Goal: Task Accomplishment & Management: Use online tool/utility

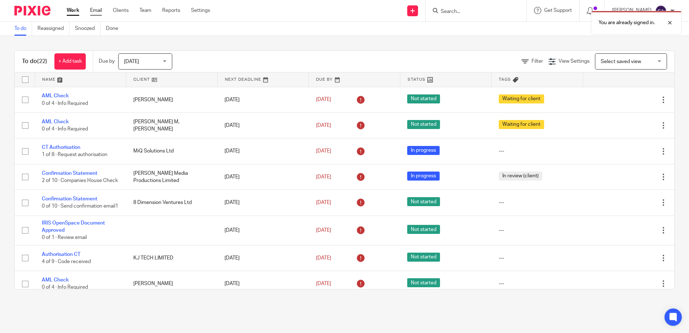
click at [97, 11] on link "Email" at bounding box center [96, 10] width 12 height 7
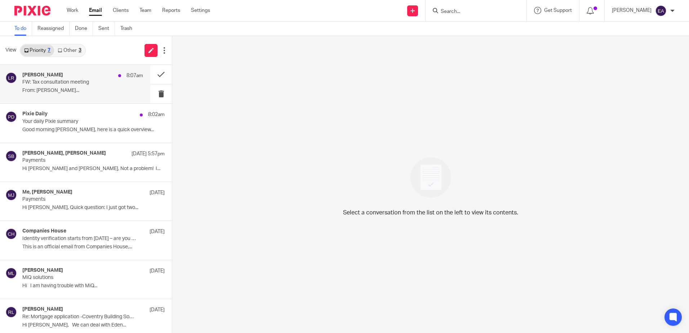
click at [74, 86] on div "[PERSON_NAME] 8:07am FW: Tax consultation meeting From: [PERSON_NAME]..." at bounding box center [82, 84] width 121 height 24
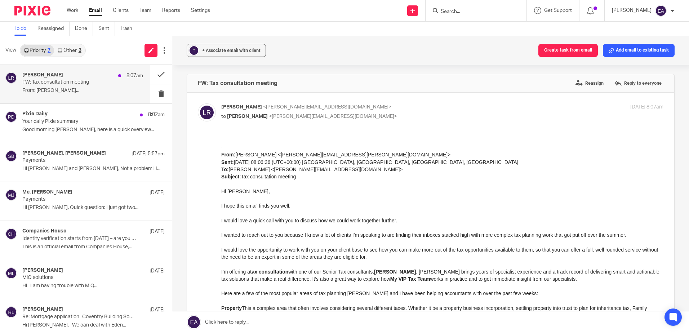
click at [66, 84] on p "FW: Tax consultation meeting" at bounding box center [70, 82] width 97 height 6
click at [156, 93] on button at bounding box center [161, 93] width 22 height 19
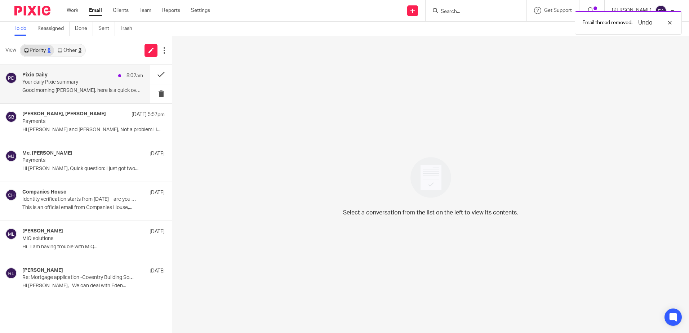
click at [44, 87] on div "Pixie Daily 8:02am Your daily Pixie summary Good morning Elaine, here is a quic…" at bounding box center [82, 84] width 121 height 24
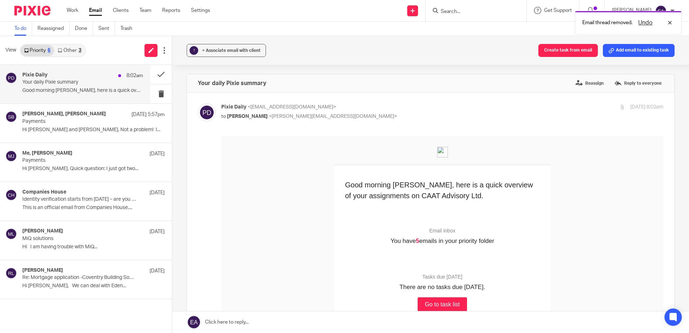
click at [90, 85] on p "Your daily Pixie summary" at bounding box center [70, 82] width 97 height 6
click at [159, 95] on button at bounding box center [161, 93] width 22 height 19
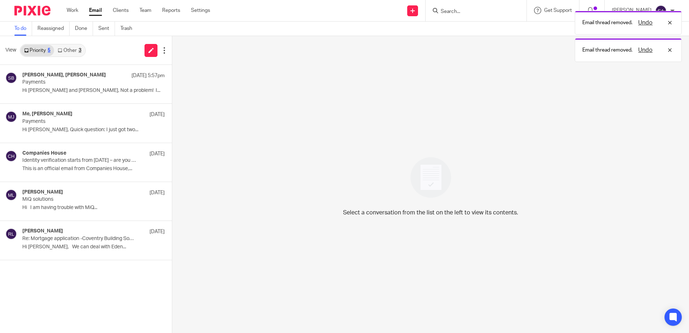
click at [72, 52] on link "Other 3" at bounding box center [69, 51] width 31 height 12
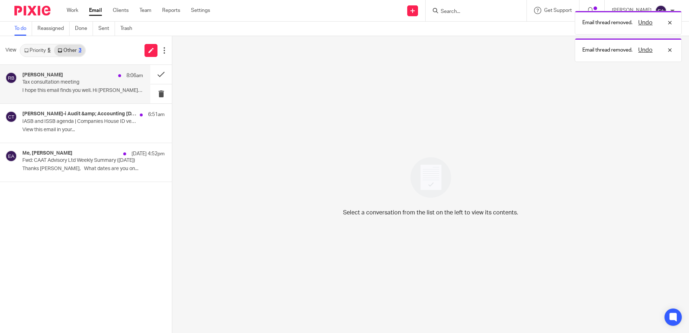
click at [71, 79] on p "Tax consultation meeting" at bounding box center [70, 82] width 97 height 6
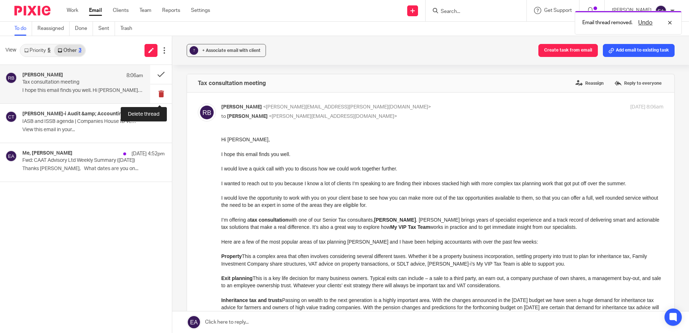
click at [161, 94] on button at bounding box center [161, 93] width 22 height 19
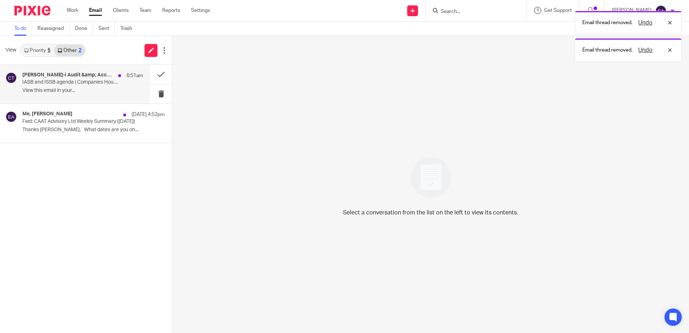
click at [39, 88] on p "View this email in your..." at bounding box center [82, 91] width 121 height 6
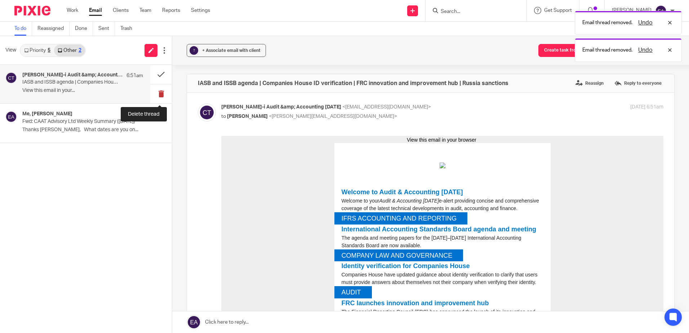
click at [159, 94] on button at bounding box center [161, 93] width 22 height 19
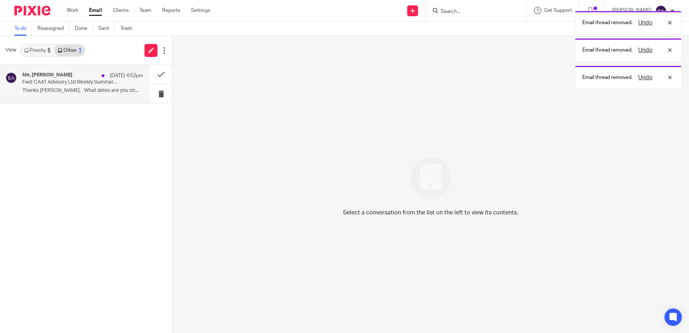
click at [63, 89] on p "Thanks Elaine, What dates are you on..." at bounding box center [82, 91] width 121 height 6
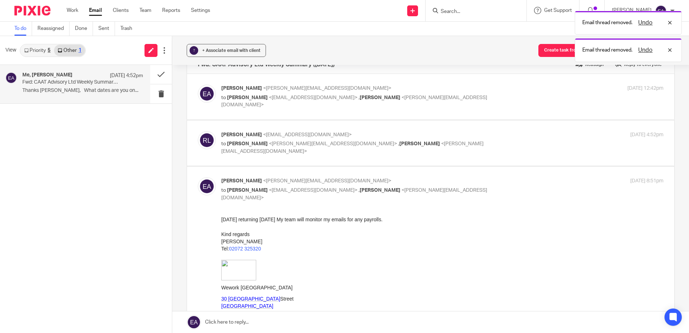
scroll to position [36, 0]
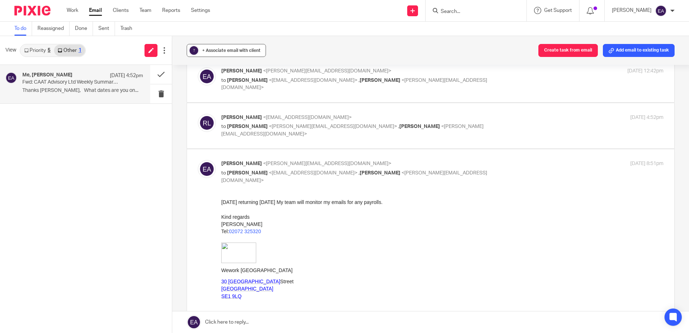
click at [221, 48] on div "+ Associate email with client" at bounding box center [231, 50] width 58 height 7
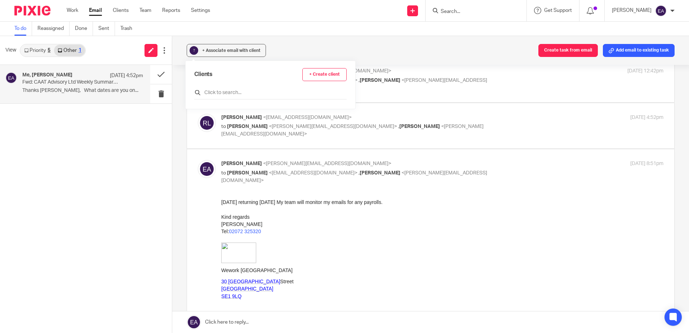
click at [227, 90] on input "text" at bounding box center [270, 92] width 152 height 7
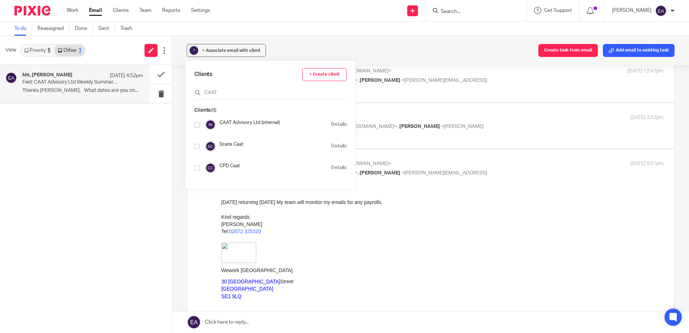
type input "CAAT"
click at [195, 125] on input "checkbox" at bounding box center [196, 124] width 5 height 5
checkbox input "true"
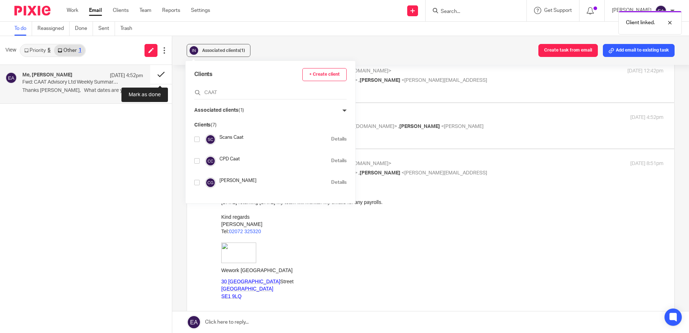
click at [159, 75] on button at bounding box center [161, 74] width 22 height 19
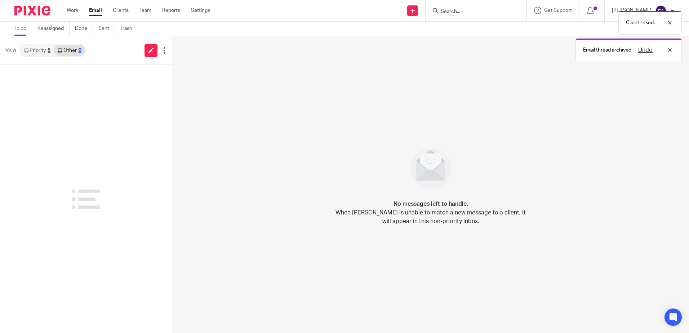
click at [41, 53] on link "Priority 5" at bounding box center [38, 51] width 34 height 12
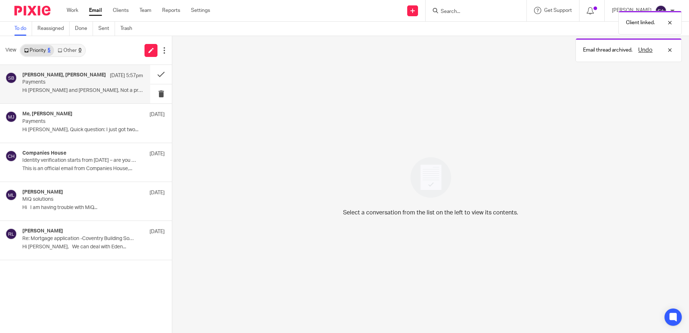
click at [89, 79] on div "Michal Jackowski, Steve Bradshaw 15 Sep 5:57pm" at bounding box center [82, 75] width 121 height 7
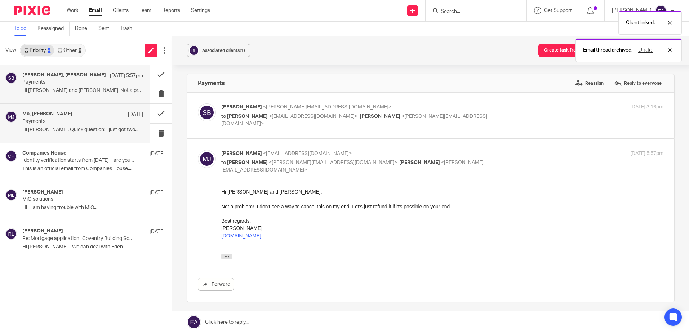
scroll to position [0, 0]
click at [99, 121] on p "Payments" at bounding box center [70, 122] width 97 height 6
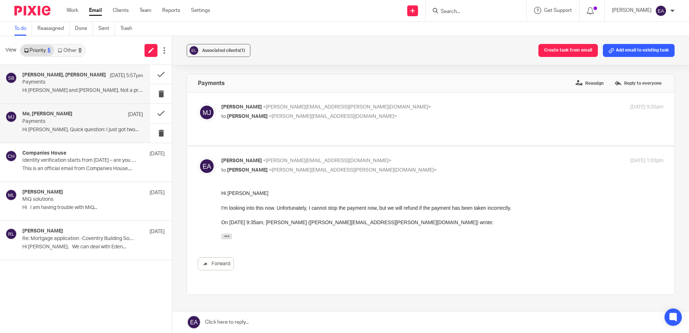
click at [100, 86] on div "Michal Jackowski, Steve Bradshaw 15 Sep 5:57pm Payments Hi Steve and Elaine, No…" at bounding box center [82, 84] width 121 height 24
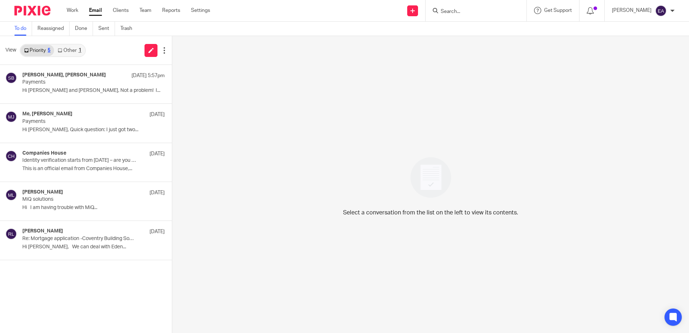
click at [68, 42] on div "View Priority 5 Other 1" at bounding box center [86, 50] width 172 height 29
click at [65, 49] on link "Other 1" at bounding box center [69, 51] width 31 height 12
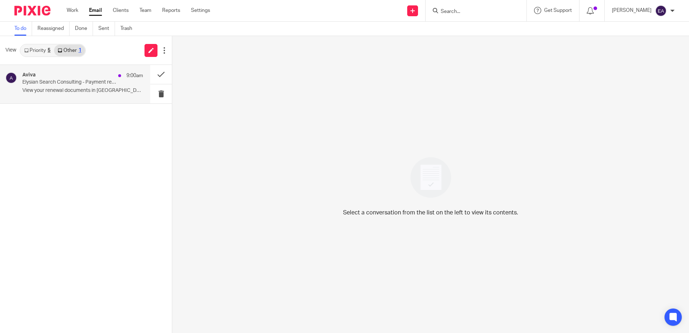
click at [68, 88] on p "View your renewal documents in MyAviva ..." at bounding box center [82, 91] width 121 height 6
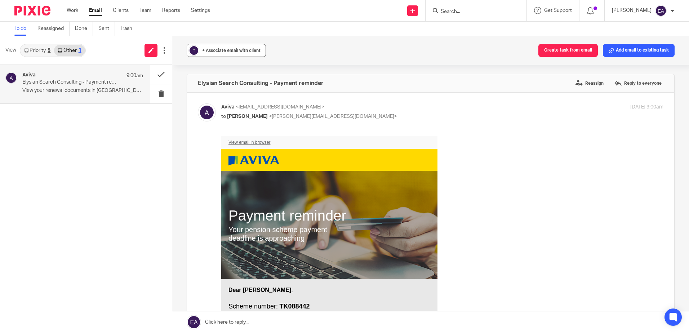
click at [237, 51] on span "+ Associate email with client" at bounding box center [231, 50] width 58 height 4
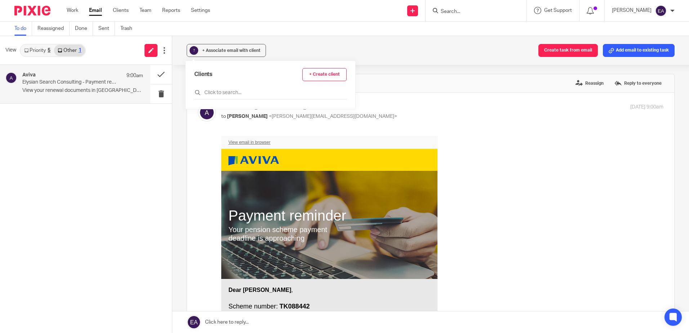
click at [224, 84] on div "Clients + Create client" at bounding box center [270, 83] width 152 height 31
click at [227, 91] on input "text" at bounding box center [270, 92] width 152 height 7
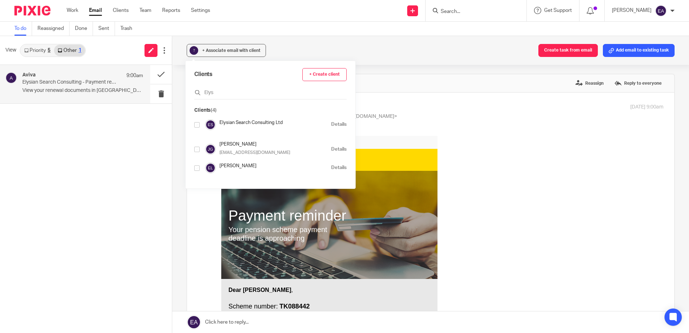
type input "Elys"
click at [195, 124] on input "checkbox" at bounding box center [196, 124] width 5 height 5
checkbox input "true"
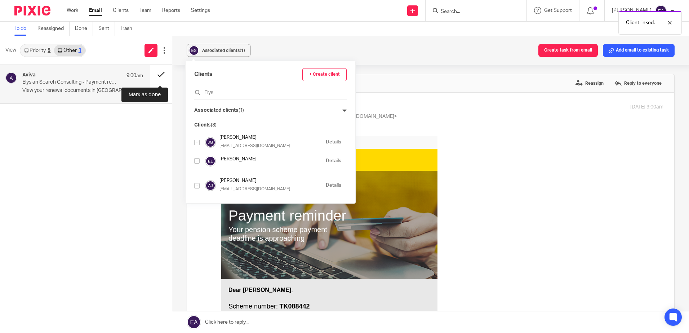
click at [161, 73] on button at bounding box center [161, 74] width 22 height 19
